Goal: Task Accomplishment & Management: Use online tool/utility

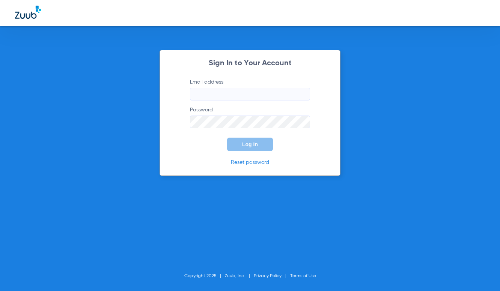
type input "[EMAIL_ADDRESS][DOMAIN_NAME]"
click at [242, 151] on button "Log In" at bounding box center [250, 145] width 46 height 14
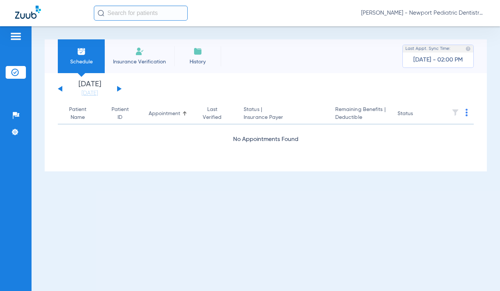
click at [118, 90] on button at bounding box center [119, 89] width 5 height 6
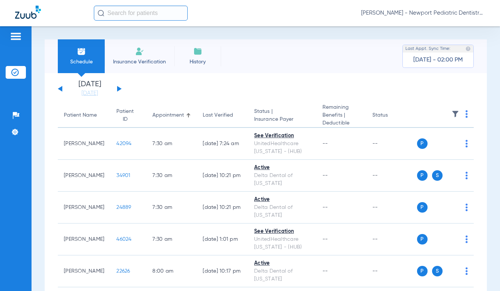
click at [118, 89] on button at bounding box center [119, 89] width 5 height 6
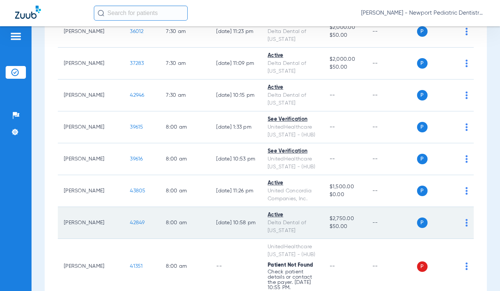
scroll to position [188, 0]
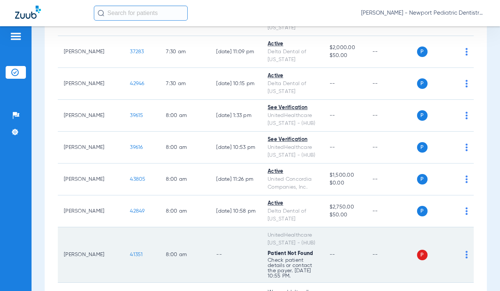
click at [130, 253] on span "41351" at bounding box center [136, 254] width 13 height 5
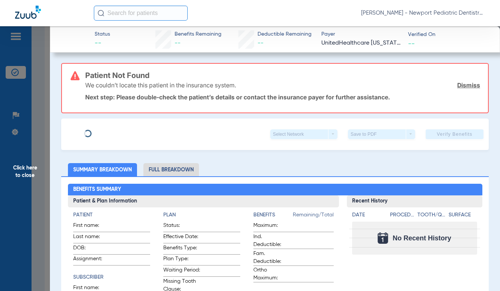
type input "[PERSON_NAME]"
type input "[DATE]"
type input "4220211"
type input "508721"
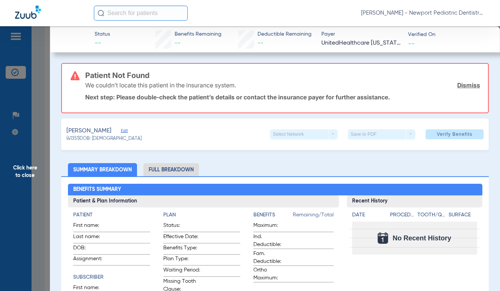
click at [128, 131] on span "Edit" at bounding box center [124, 131] width 7 height 7
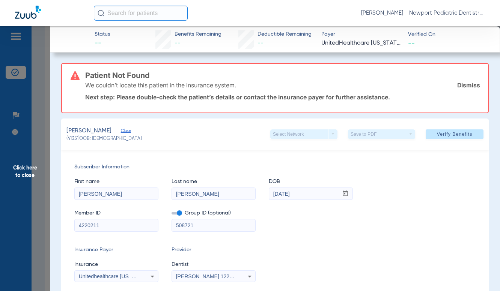
click at [194, 196] on input "[PERSON_NAME]" at bounding box center [213, 194] width 83 height 12
type input "[PERSON_NAME]"
click at [442, 132] on span "Verify Benefits" at bounding box center [455, 134] width 36 height 6
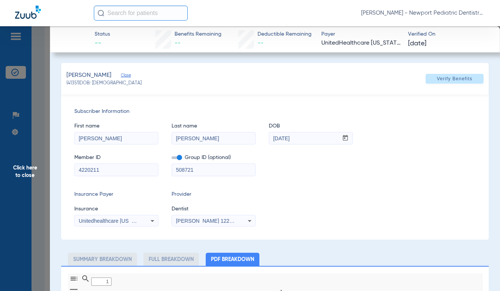
type input "0"
select select "page-width"
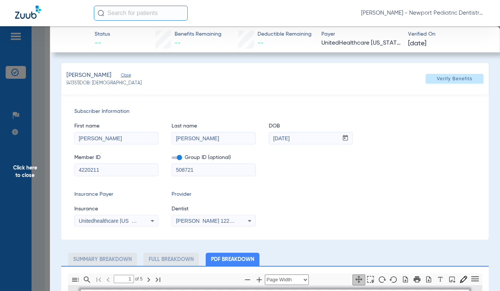
scroll to position [4, 0]
click at [390, 80] on div "[PERSON_NAME] (41351) DOB: [DEMOGRAPHIC_DATA] Verify Benefits" at bounding box center [274, 79] width 427 height 32
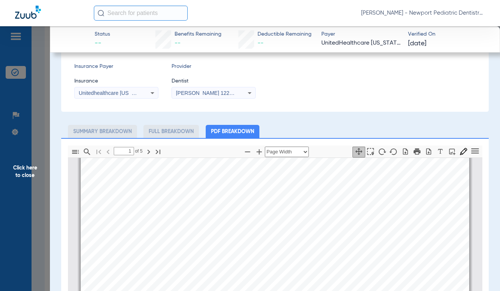
scroll to position [188, 0]
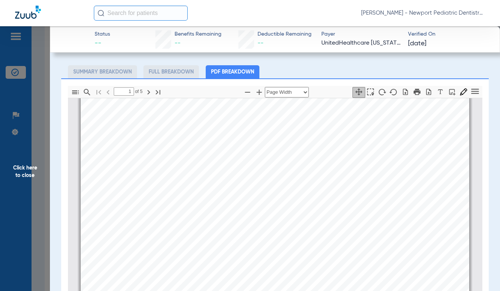
type input "2"
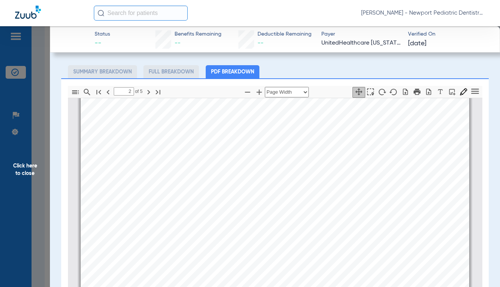
scroll to position [529, 0]
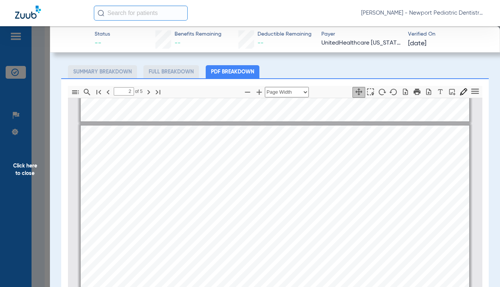
click at [21, 164] on span "Click here to close" at bounding box center [25, 169] width 50 height 287
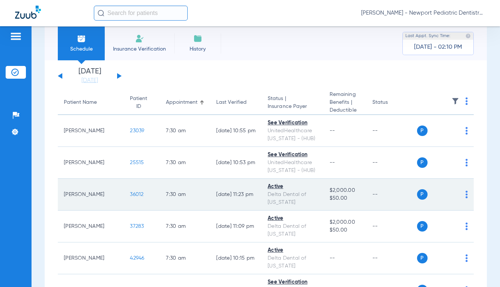
scroll to position [0, 0]
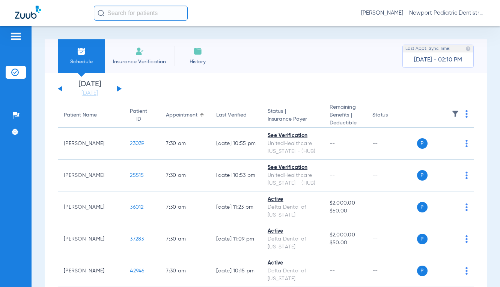
click at [130, 61] on span "Insurance Verification" at bounding box center [139, 62] width 58 height 8
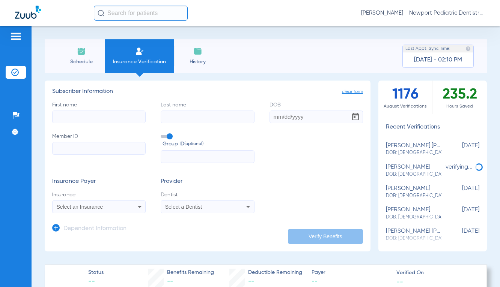
click at [94, 122] on input "First name" at bounding box center [98, 117] width 93 height 13
type input "[PERSON_NAME]"
click at [202, 117] on input "moster" at bounding box center [207, 117] width 93 height 13
type input "[PERSON_NAME]"
click at [117, 231] on h3 "Dependent Information" at bounding box center [94, 230] width 63 height 8
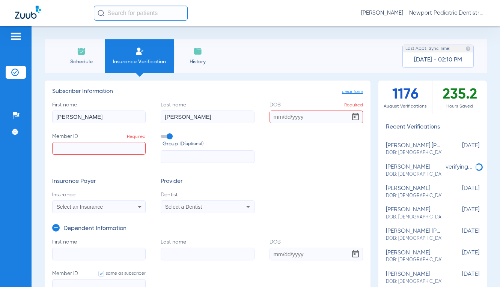
click at [96, 255] on input "First name" at bounding box center [98, 254] width 93 height 13
type input "ava"
type input "[PERSON_NAME]"
type input "[DATE]"
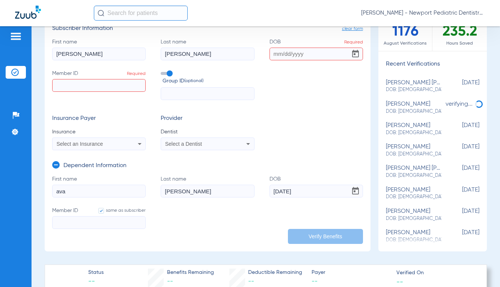
scroll to position [75, 0]
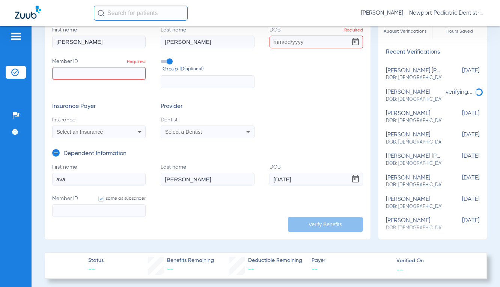
click at [110, 135] on div "Select an Insurance" at bounding box center [99, 132] width 93 height 9
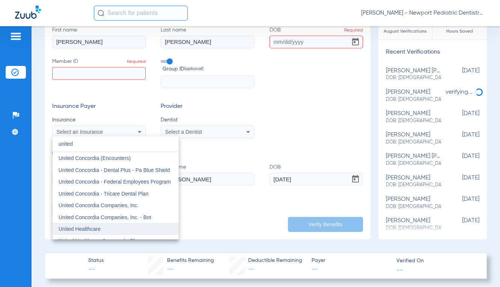
type input "united"
click at [102, 229] on mat-option "United Healthcare" at bounding box center [116, 229] width 126 height 12
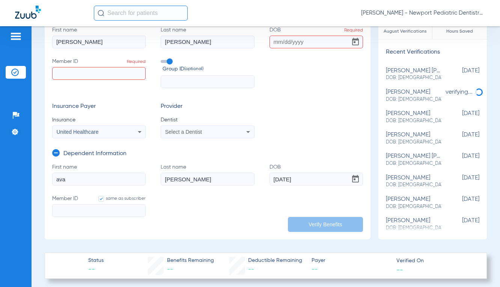
click at [90, 208] on input "Member ID same as subscriber" at bounding box center [98, 211] width 93 height 13
drag, startPoint x: 89, startPoint y: 215, endPoint x: 47, endPoint y: 212, distance: 42.9
click at [47, 212] on app-manual-verification-form "clear form Subscriber Information First name [PERSON_NAME] Last name [PERSON_NA…" at bounding box center [208, 123] width 326 height 234
type input "123742430"
click at [74, 72] on input "Member ID Required" at bounding box center [98, 73] width 93 height 13
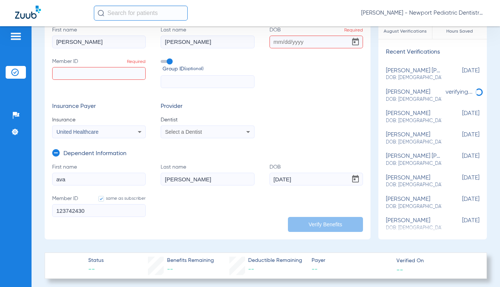
paste input "123742430"
type input "123742430"
click at [270, 42] on input "DOB Required" at bounding box center [315, 42] width 93 height 13
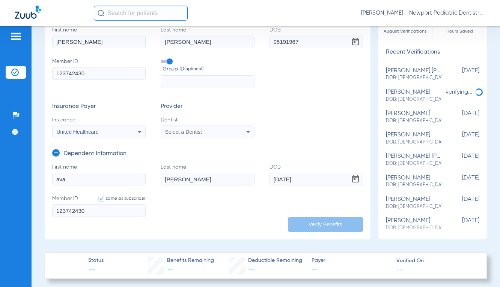
type input "[DATE]"
click at [194, 134] on span "Select a Dentist" at bounding box center [183, 132] width 37 height 6
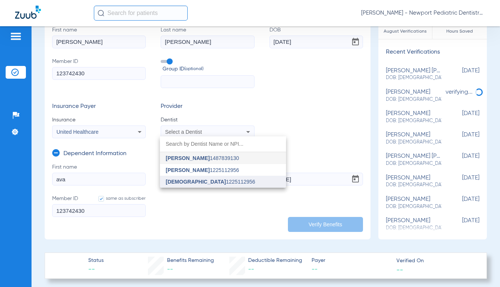
drag, startPoint x: 184, startPoint y: 158, endPoint x: 184, endPoint y: 176, distance: 18.4
click at [184, 176] on div "[PERSON_NAME] 1487839130 [PERSON_NAME] 1225112956 [DEMOGRAPHIC_DATA] 1225112956" at bounding box center [223, 162] width 126 height 51
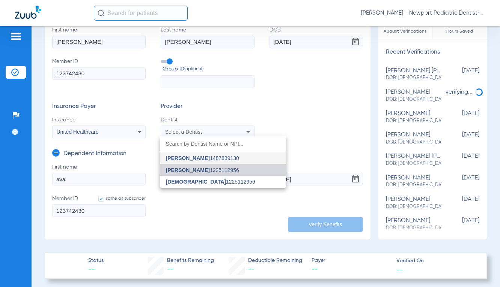
click at [182, 170] on span "[PERSON_NAME]" at bounding box center [188, 170] width 44 height 6
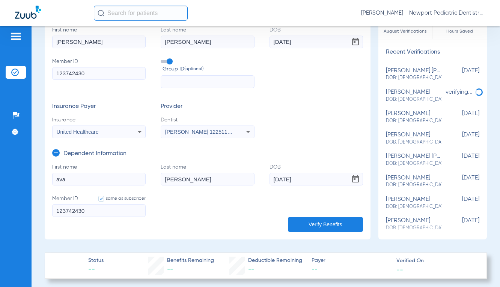
click at [316, 228] on button "Verify Benefits" at bounding box center [325, 224] width 75 height 15
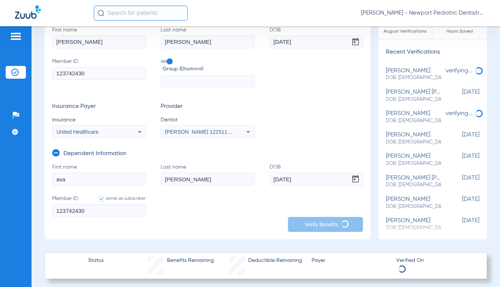
type input "[PERSON_NAME]"
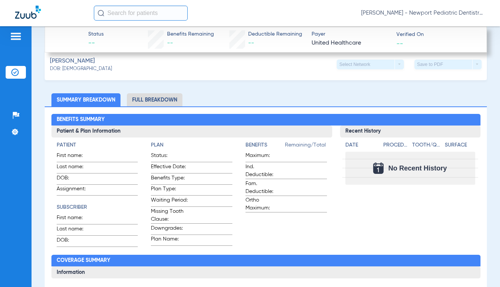
scroll to position [375, 0]
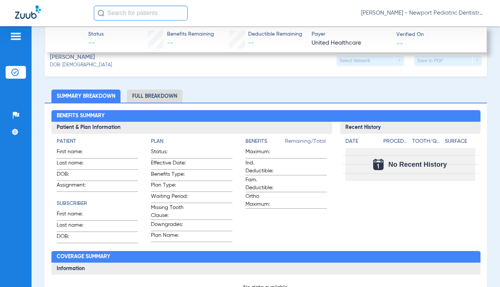
click at [175, 96] on li "Full Breakdown" at bounding box center [155, 96] width 56 height 13
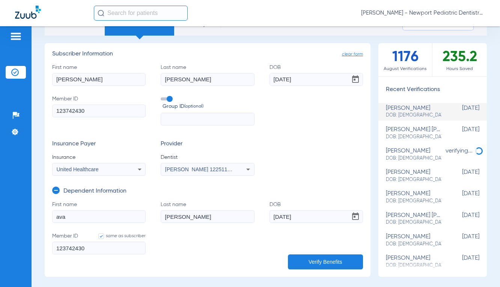
scroll to position [0, 0]
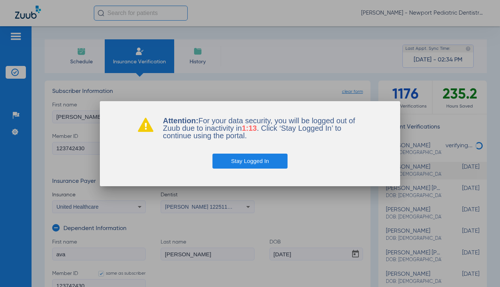
click at [271, 160] on button "Stay Logged In" at bounding box center [249, 161] width 75 height 15
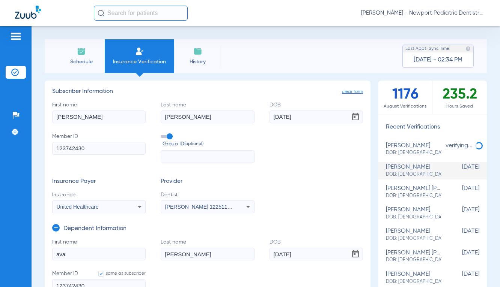
click at [12, 32] on div "Patients Insurance Verification Setup Help Center Settings" at bounding box center [16, 169] width 32 height 287
click at [12, 36] on img at bounding box center [16, 36] width 12 height 9
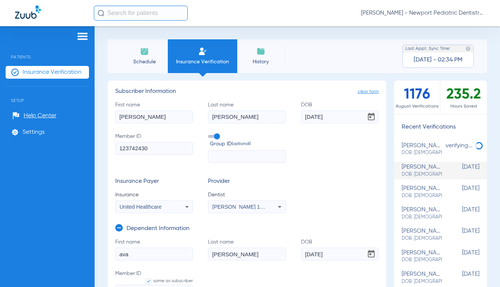
click at [73, 50] on span "Patients" at bounding box center [47, 51] width 83 height 17
click at [137, 62] on span "Schedule" at bounding box center [144, 62] width 36 height 8
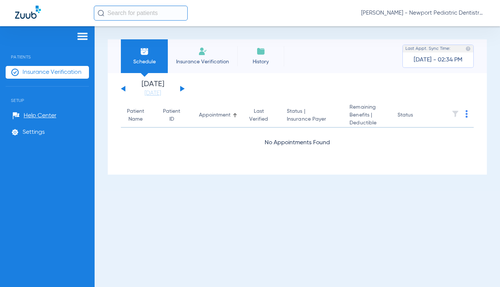
click at [80, 39] on img at bounding box center [83, 36] width 12 height 9
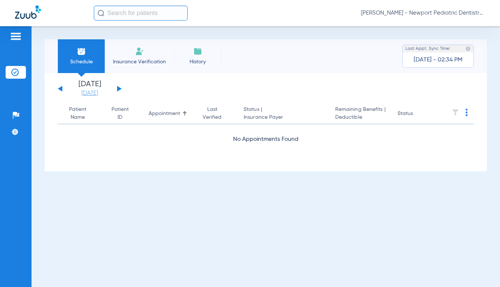
click at [96, 93] on link "[DATE]" at bounding box center [89, 94] width 45 height 8
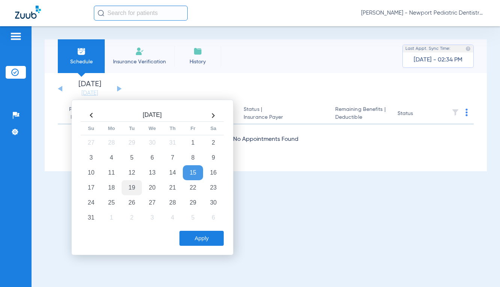
click at [134, 187] on td "19" at bounding box center [132, 188] width 20 height 15
click at [193, 240] on button "Apply" at bounding box center [201, 238] width 44 height 15
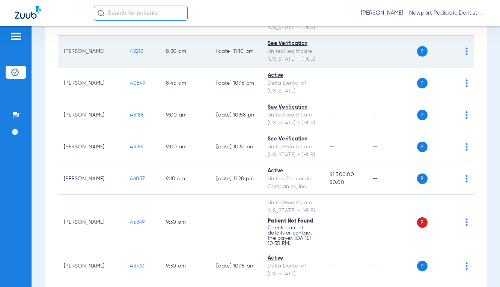
scroll to position [638, 0]
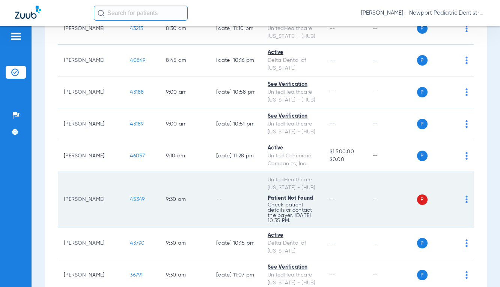
click at [459, 195] on div "P S" at bounding box center [442, 200] width 51 height 11
click at [463, 187] on td "P S" at bounding box center [445, 200] width 57 height 56
click at [465, 196] on img at bounding box center [466, 200] width 2 height 8
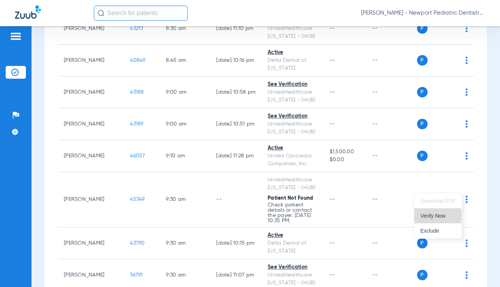
click at [428, 217] on span "Verify Now" at bounding box center [437, 216] width 35 height 5
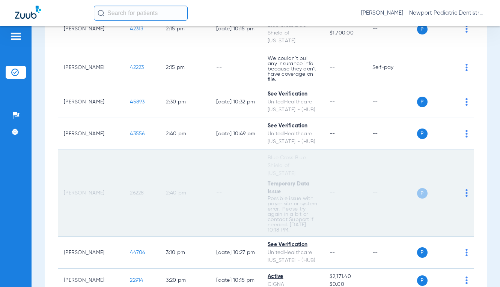
scroll to position [2252, 0]
